Goal: Information Seeking & Learning: Learn about a topic

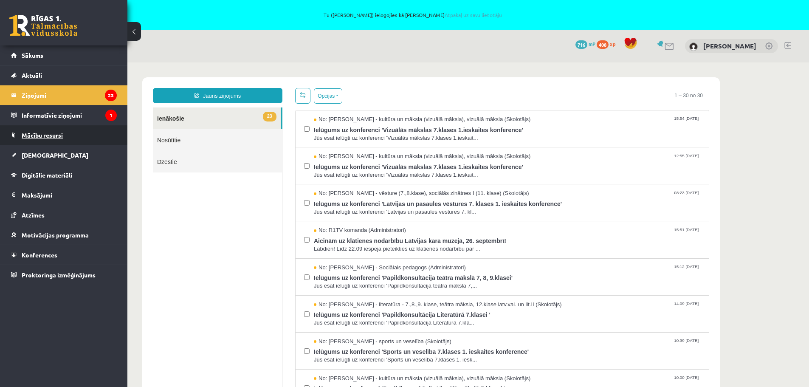
click at [35, 133] on span "Mācību resursi" at bounding box center [42, 135] width 41 height 8
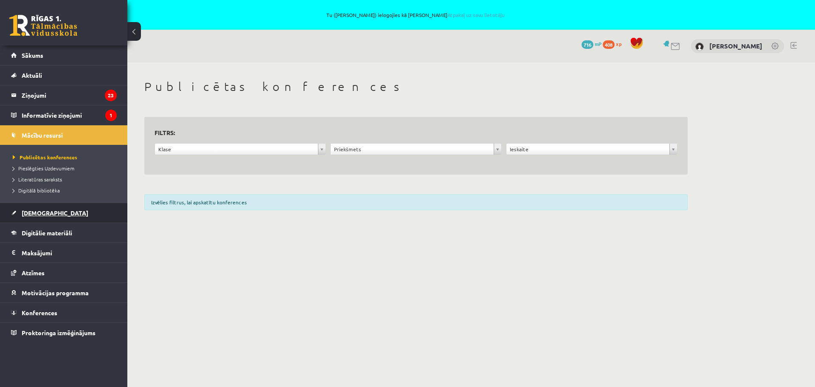
click at [30, 211] on span "[DEMOGRAPHIC_DATA]" at bounding box center [55, 213] width 67 height 8
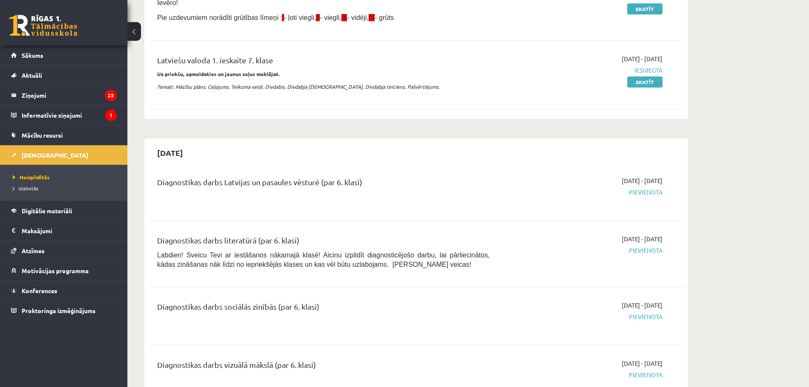
scroll to position [212, 0]
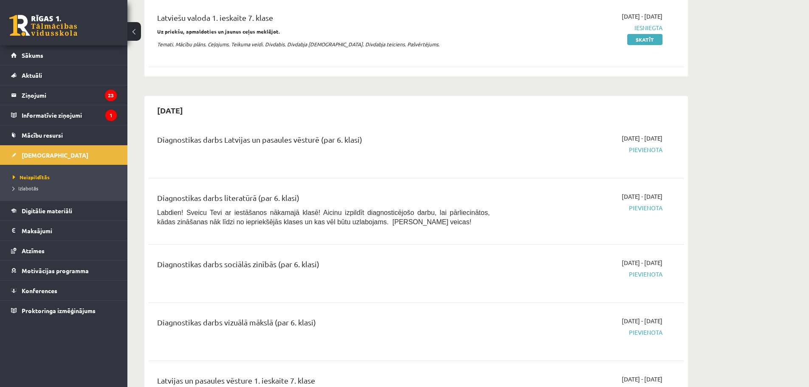
click at [655, 148] on span "Pievienota" at bounding box center [582, 149] width 160 height 9
click at [638, 136] on span "[DATE] - [DATE]" at bounding box center [642, 138] width 41 height 9
click at [235, 138] on div "Diagnostikas darbs Latvijas un pasaules vēsturē (par 6. klasi)" at bounding box center [323, 142] width 332 height 16
click at [636, 149] on span "Pievienota" at bounding box center [582, 149] width 160 height 9
click at [647, 206] on span "Pievienota" at bounding box center [582, 207] width 160 height 9
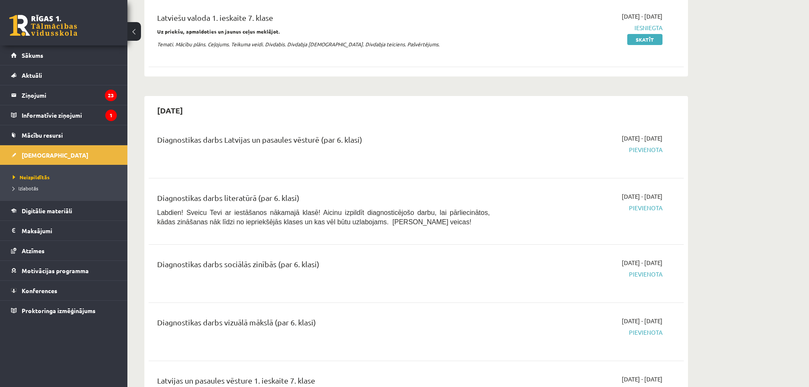
click at [213, 196] on div "Diagnostikas darbs literatūrā (par 6. klasi)" at bounding box center [323, 200] width 332 height 16
click at [196, 145] on div "Diagnostikas darbs Latvijas un pasaules vēsturē (par 6. klasi)" at bounding box center [323, 142] width 332 height 16
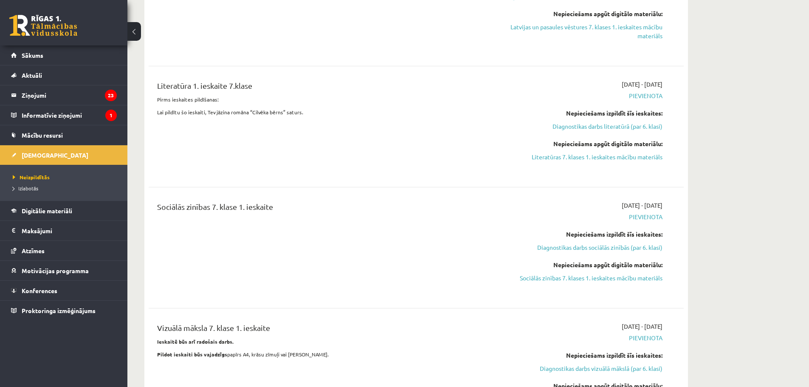
scroll to position [764, 0]
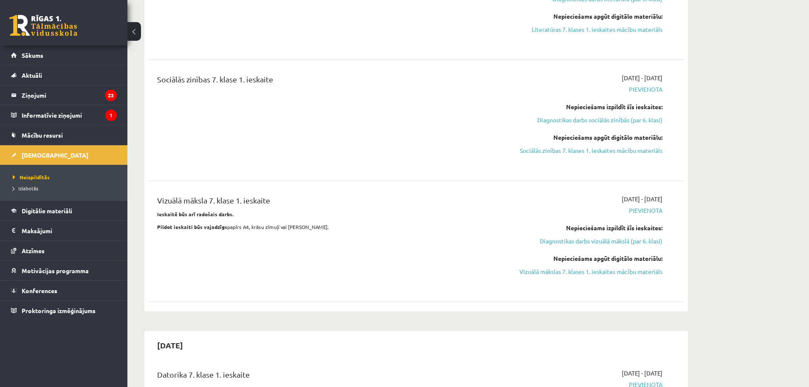
click at [436, 250] on div "Vizuālā māksla 7. klase 1. ieskaite Ieskaitē būs arī radošais darbs. Pildot ies…" at bounding box center [323, 240] width 345 height 93
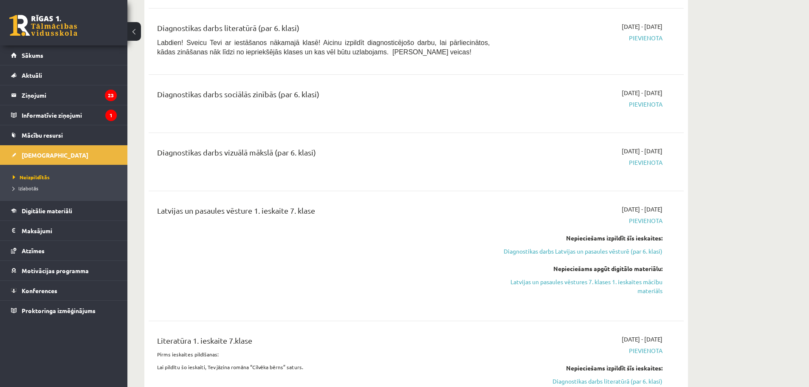
scroll to position [0, 0]
